Goal: Find specific page/section

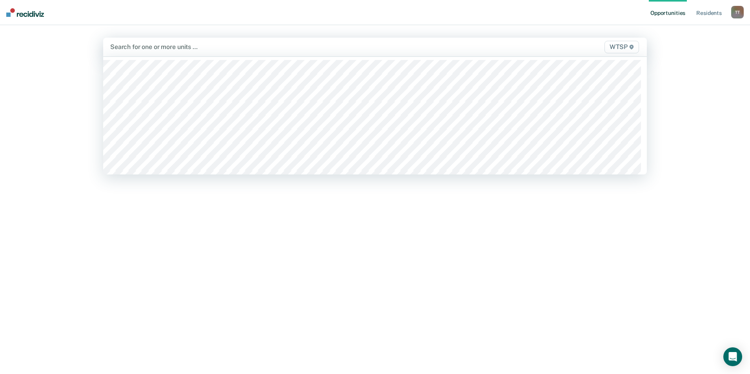
click at [197, 43] on div at bounding box center [295, 46] width 370 height 9
type input "wtsp"
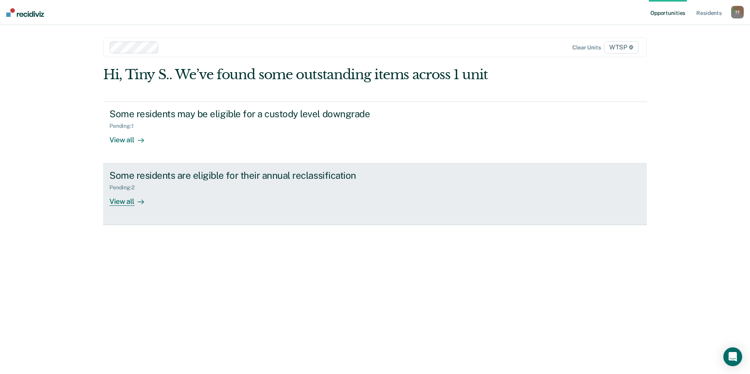
click at [165, 172] on div "Some residents are eligible for their annual reclassification" at bounding box center [246, 175] width 275 height 11
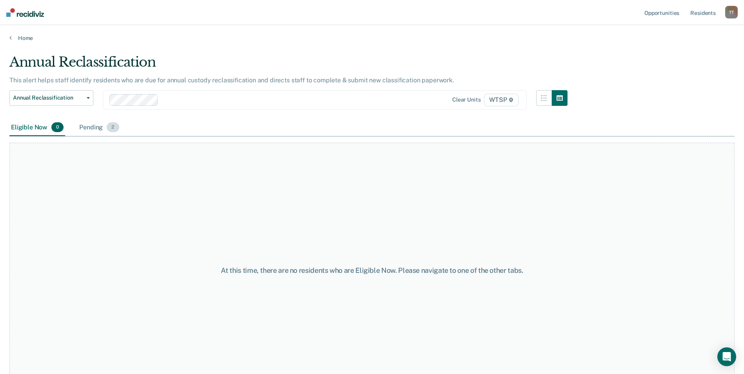
click at [93, 127] on div "Pending 2" at bounding box center [99, 127] width 43 height 17
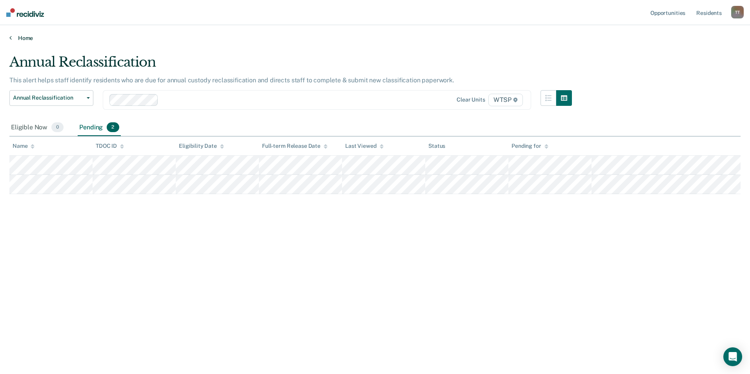
click at [27, 36] on link "Home" at bounding box center [374, 37] width 731 height 7
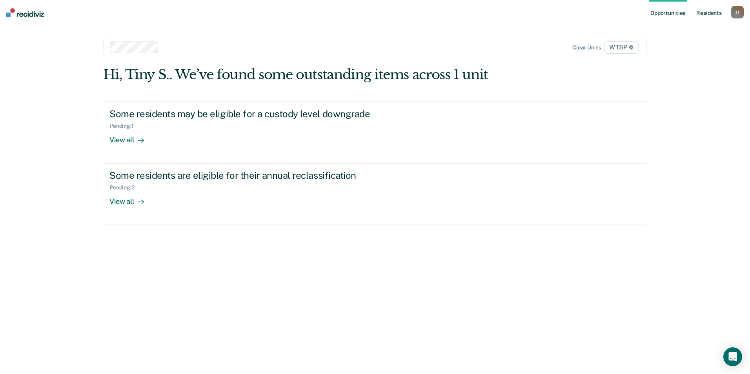
click at [713, 12] on link "Resident s" at bounding box center [708, 12] width 29 height 25
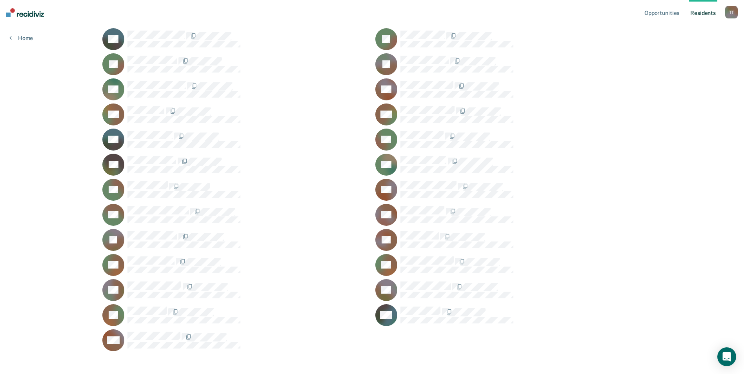
scroll to position [249, 0]
